Goal: Navigation & Orientation: Find specific page/section

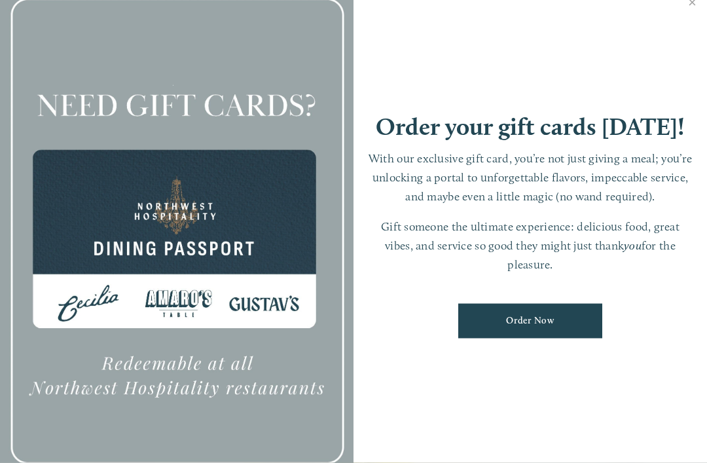
scroll to position [27, 0]
click at [690, 21] on link "Close" at bounding box center [693, 4] width 26 height 37
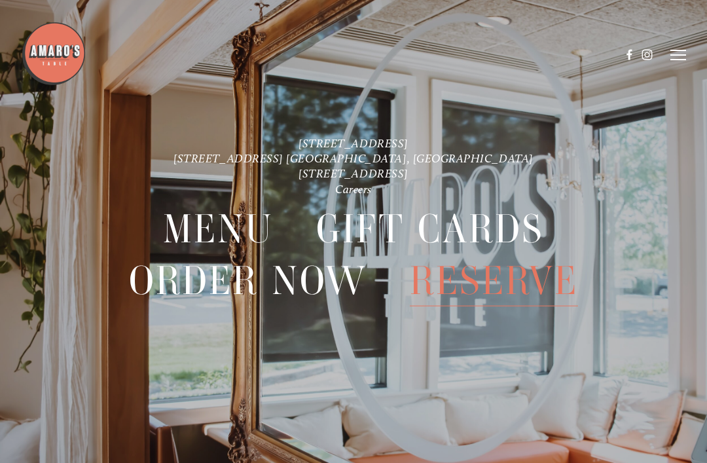
click at [671, 63] on header "Menu Order Now Visit Gallery 0" at bounding box center [353, 55] width 664 height 110
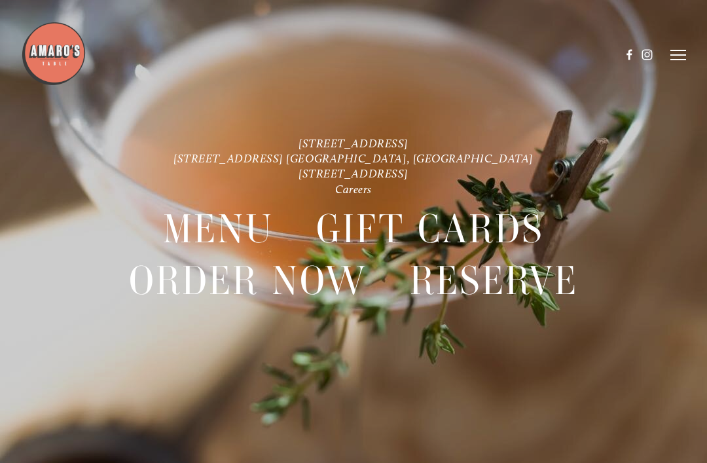
click at [676, 60] on icon at bounding box center [678, 55] width 16 height 12
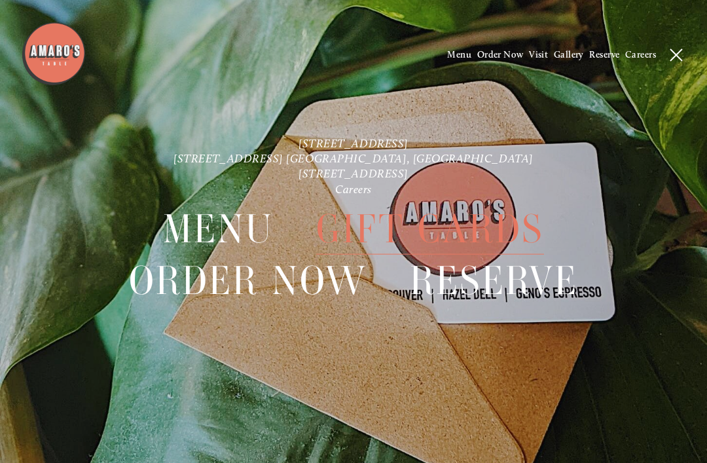
click at [458, 58] on span "Menu" at bounding box center [459, 54] width 24 height 11
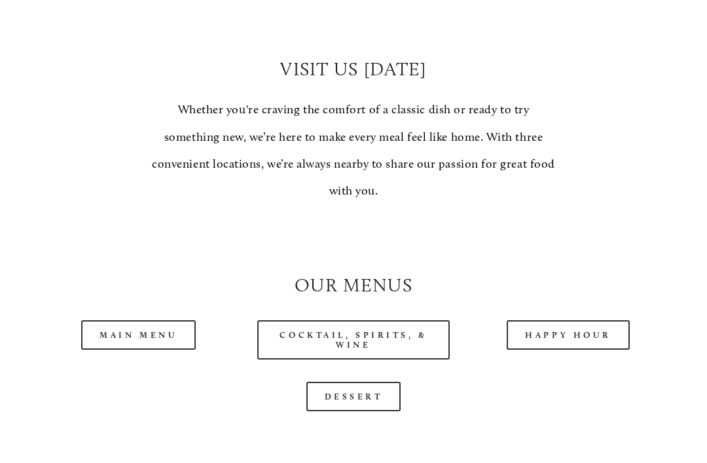
scroll to position [913, 0]
click at [120, 335] on link "Main Menu" at bounding box center [138, 334] width 115 height 29
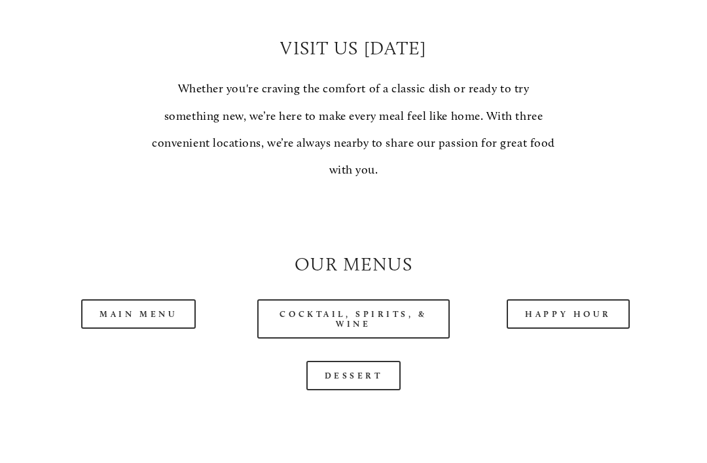
click at [162, 316] on link "Main Menu" at bounding box center [138, 313] width 115 height 29
